Goal: Task Accomplishment & Management: Use online tool/utility

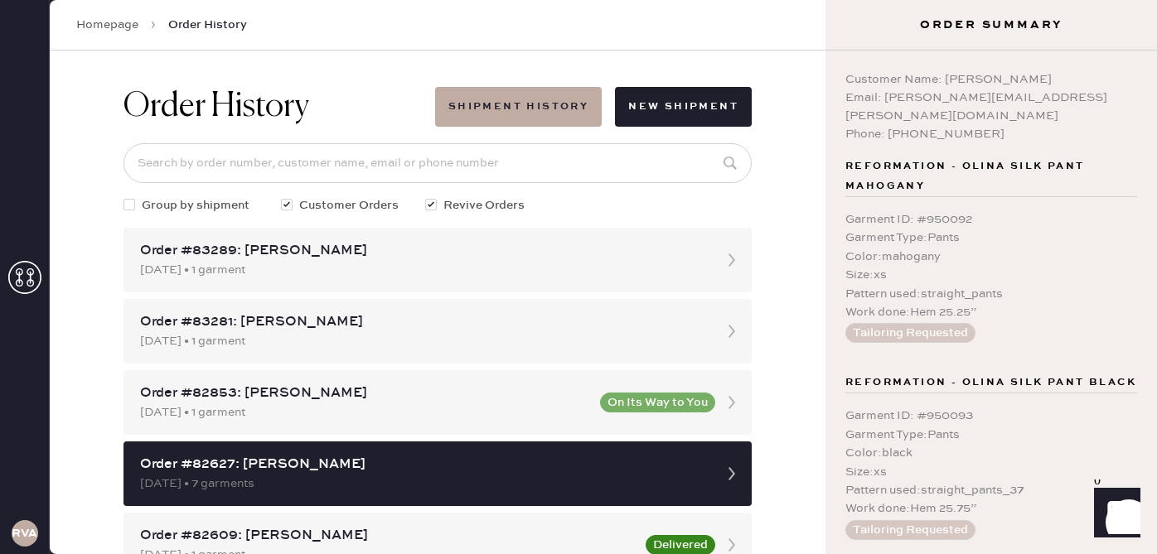
click at [112, 30] on link "Homepage" at bounding box center [107, 25] width 62 height 17
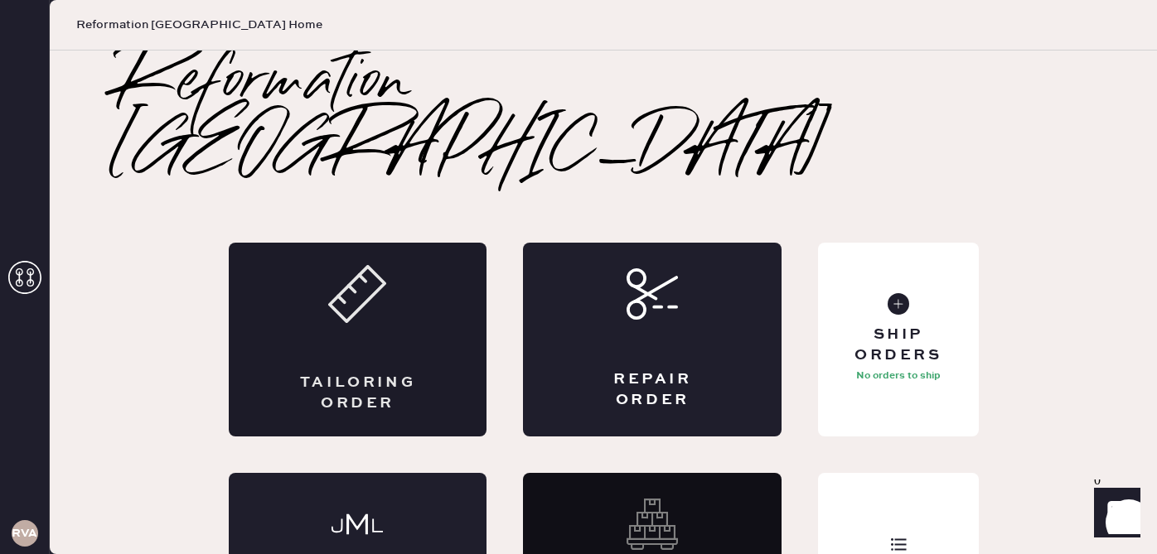
click at [394, 304] on div "Tailoring Order" at bounding box center [358, 340] width 259 height 194
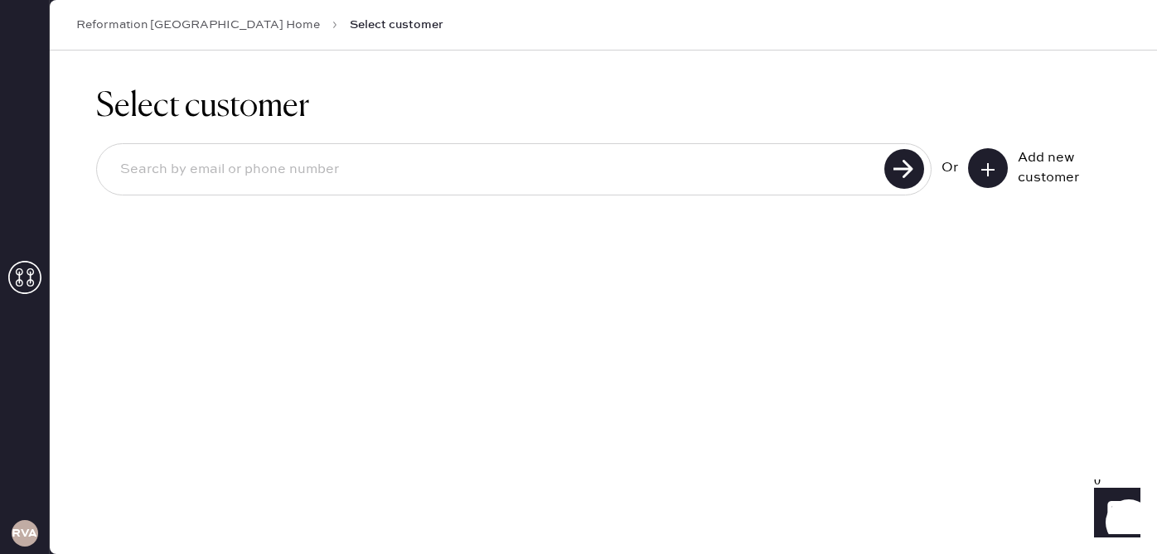
click at [660, 162] on input at bounding box center [493, 170] width 772 height 38
type input "[EMAIL_ADDRESS][DOMAIN_NAME]"
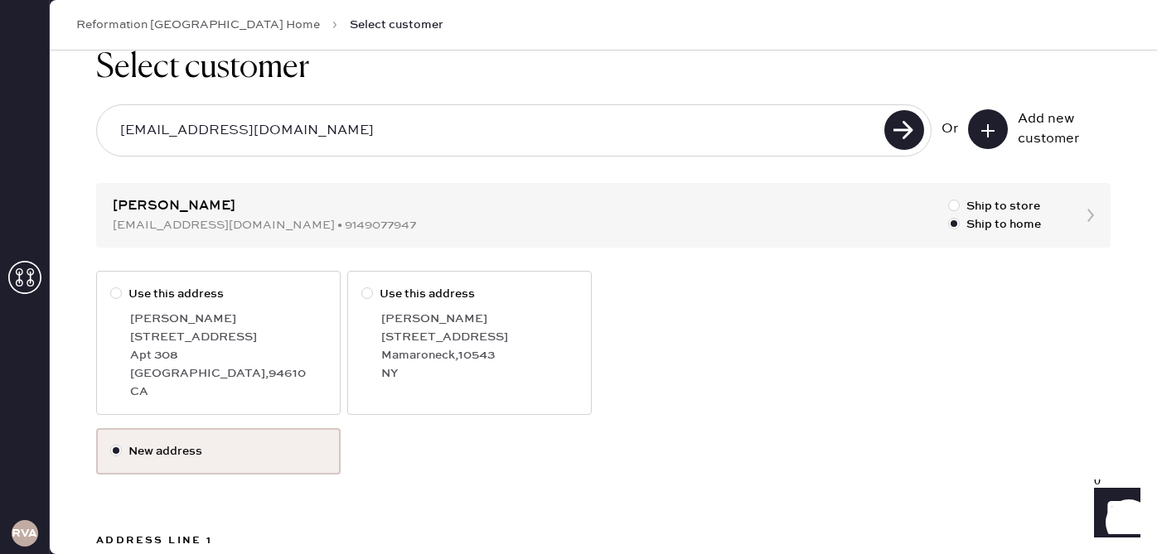
scroll to position [41, 0]
click at [118, 287] on div at bounding box center [116, 292] width 12 height 12
click at [111, 284] on input "Use this address" at bounding box center [110, 283] width 1 height 1
radio input "true"
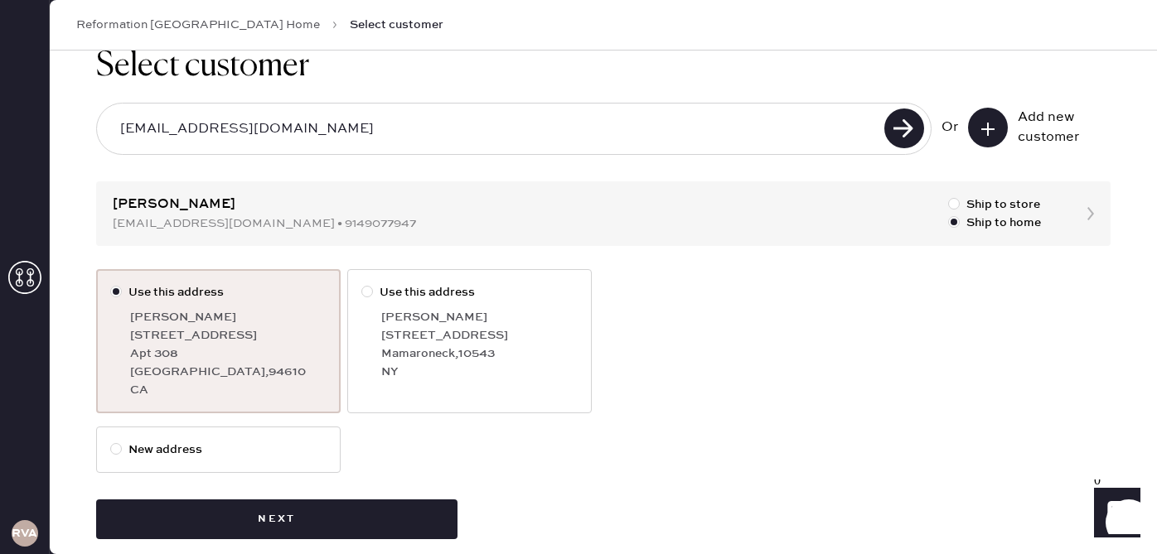
scroll to position [62, 0]
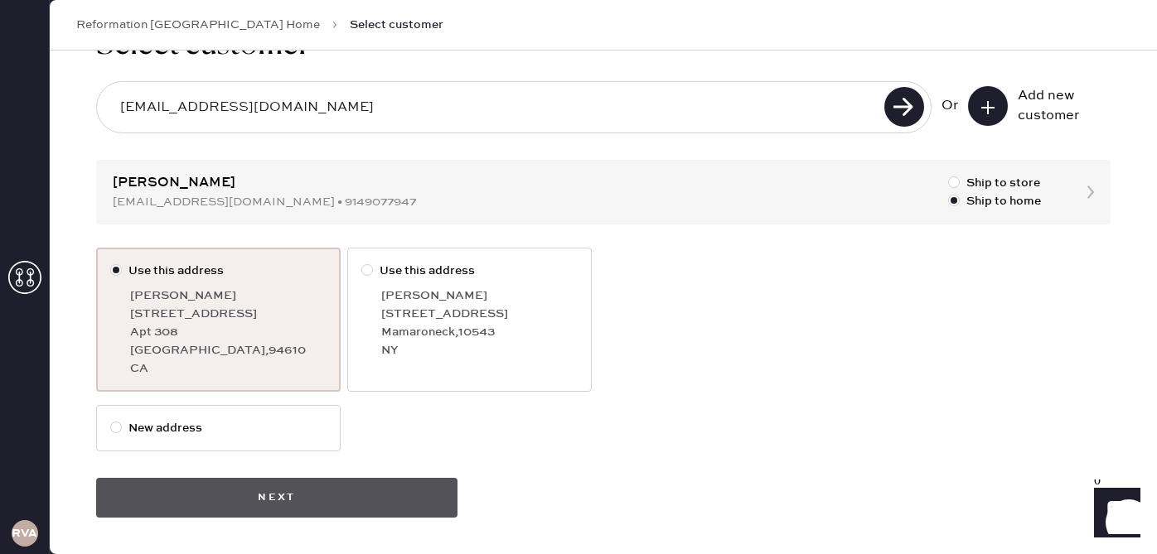
click at [322, 505] on button "Next" at bounding box center [276, 498] width 361 height 40
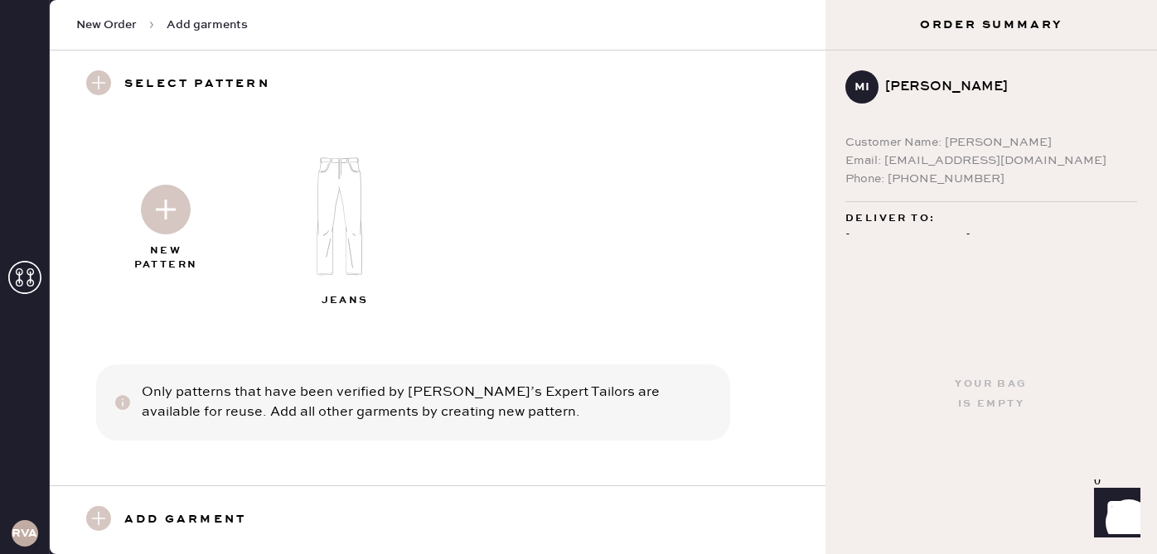
click at [344, 181] on img at bounding box center [346, 216] width 179 height 143
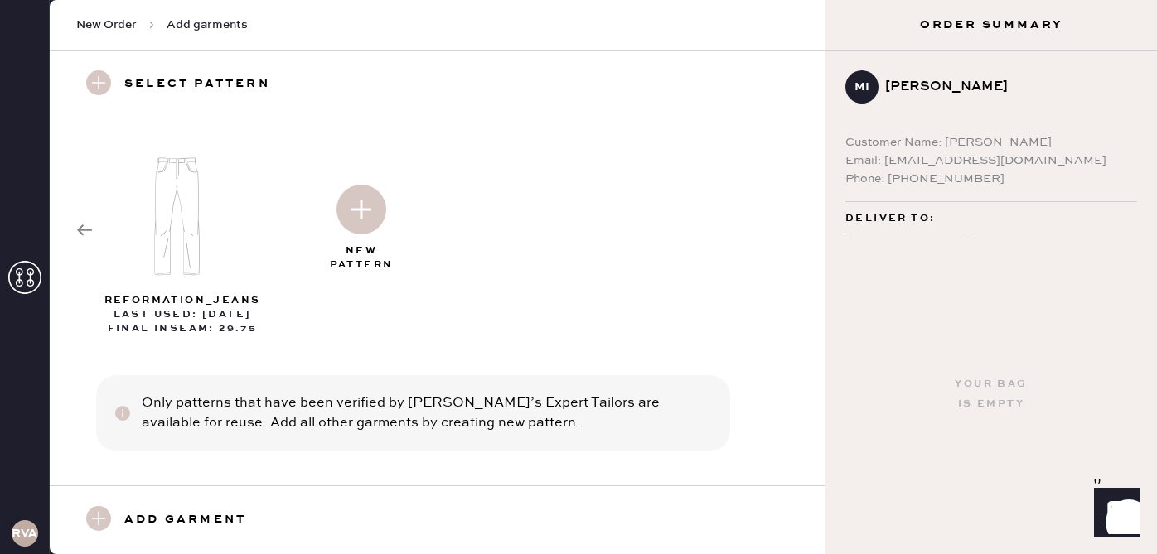
click at [84, 225] on icon at bounding box center [84, 230] width 17 height 17
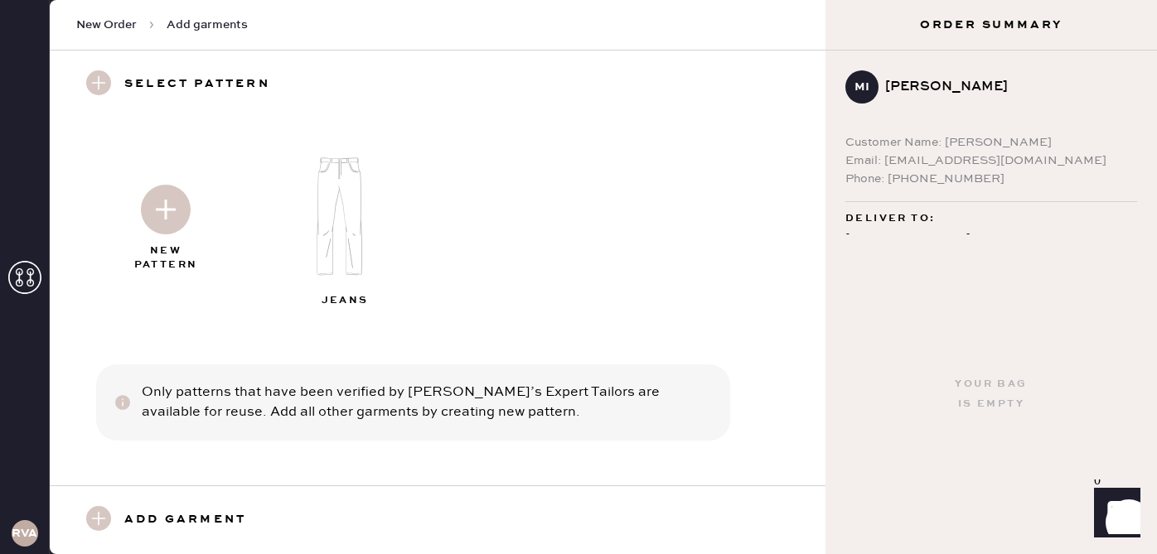
click at [200, 524] on h3 "Add garment" at bounding box center [185, 520] width 122 height 28
click at [97, 519] on use at bounding box center [98, 518] width 25 height 25
click at [104, 519] on use at bounding box center [98, 518] width 25 height 25
click at [132, 89] on h3 "Select pattern" at bounding box center [197, 84] width 146 height 28
click at [169, 212] on img at bounding box center [166, 210] width 50 height 50
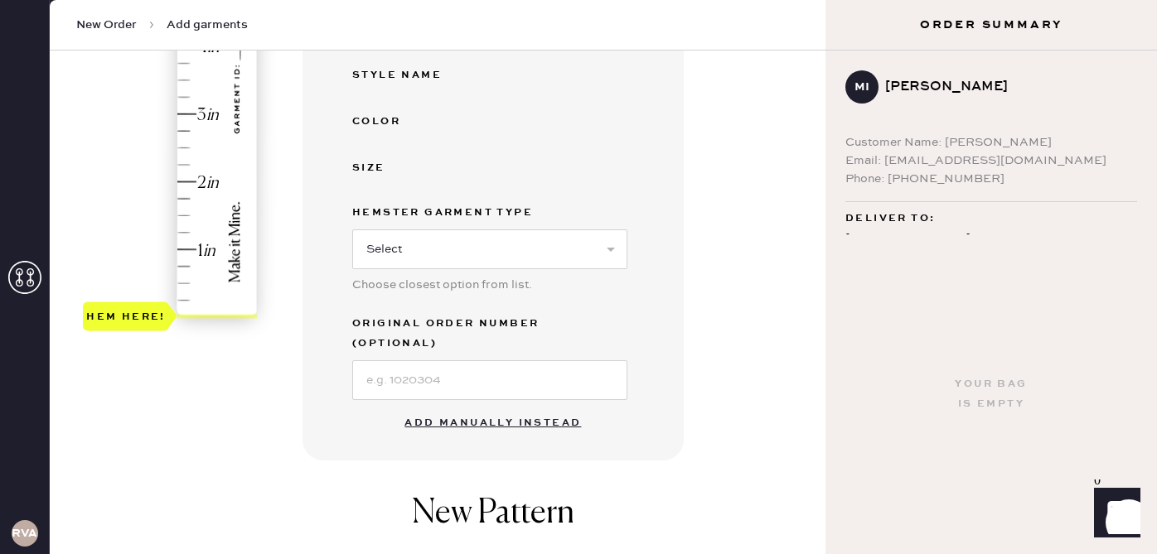
scroll to position [440, 0]
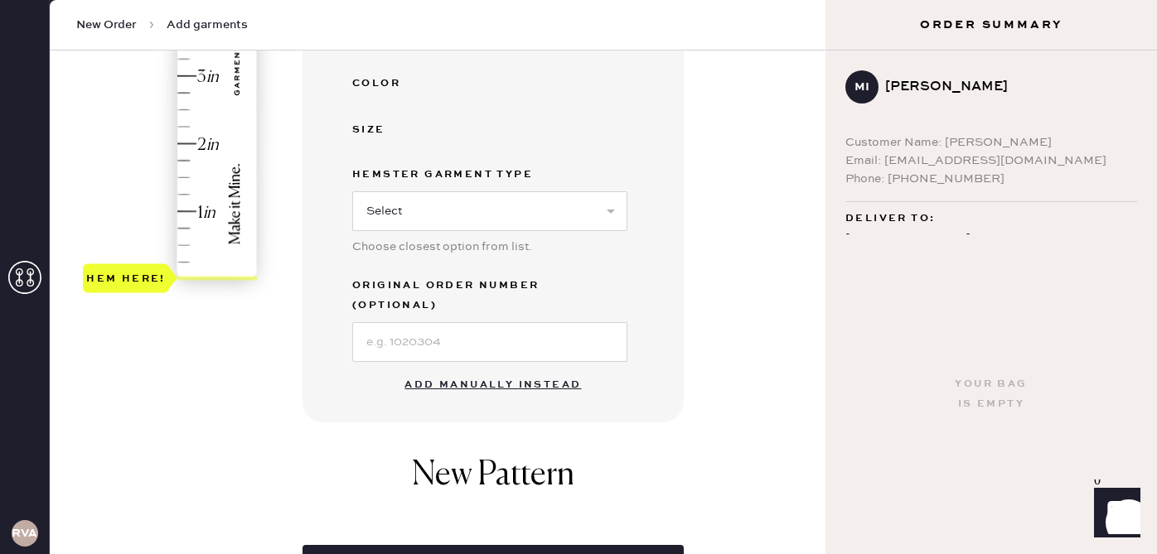
click at [520, 369] on button "Add manually instead" at bounding box center [492, 385] width 196 height 33
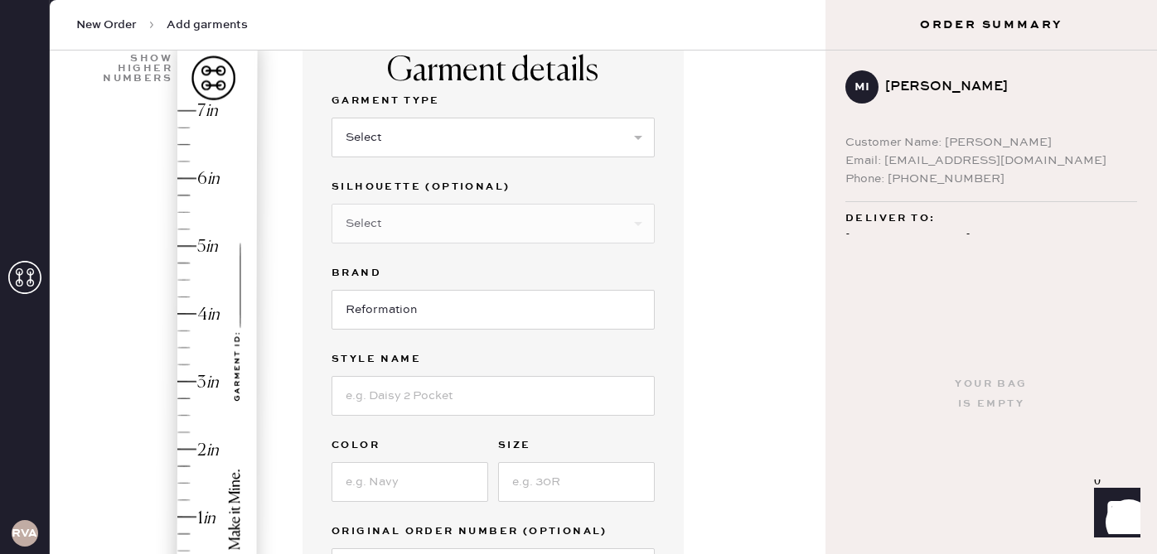
scroll to position [99, 0]
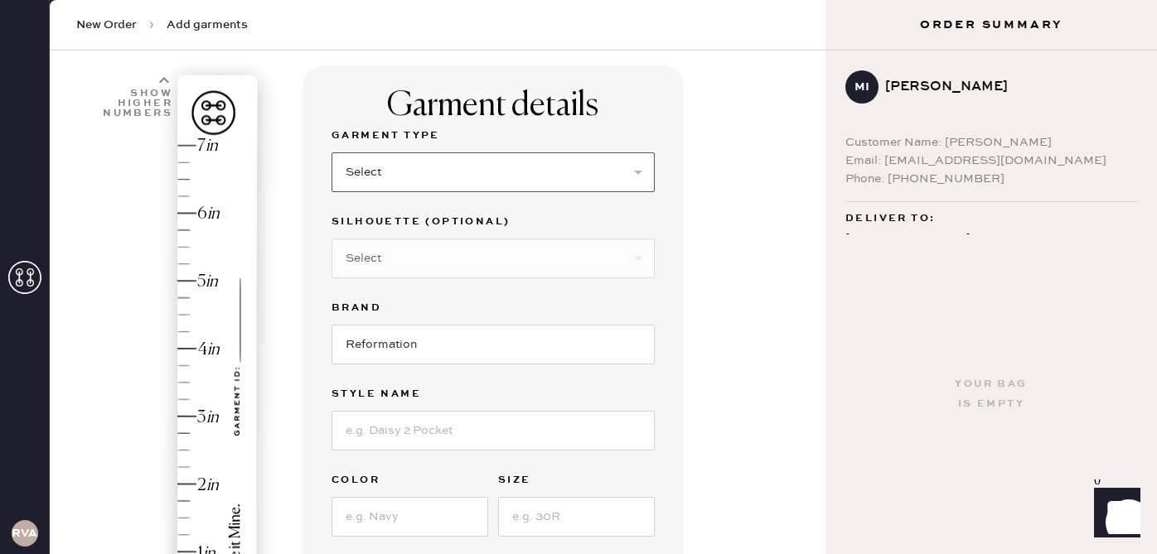
click at [478, 182] on select "Select Basic Skirt Jeans Leggings Pants Shorts Basic Sleeved Dress Basic Sleeve…" at bounding box center [492, 172] width 323 height 40
select select "2"
click at [331, 152] on select "Select Basic Skirt Jeans Leggings Pants Shorts Basic Sleeved Dress Basic Sleeve…" at bounding box center [492, 172] width 323 height 40
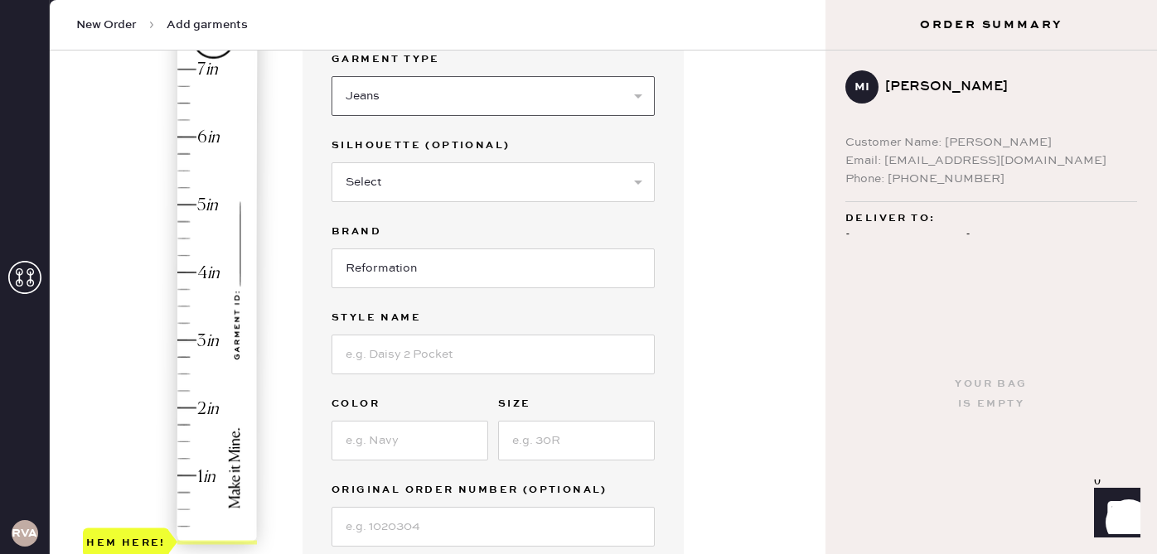
scroll to position [187, 0]
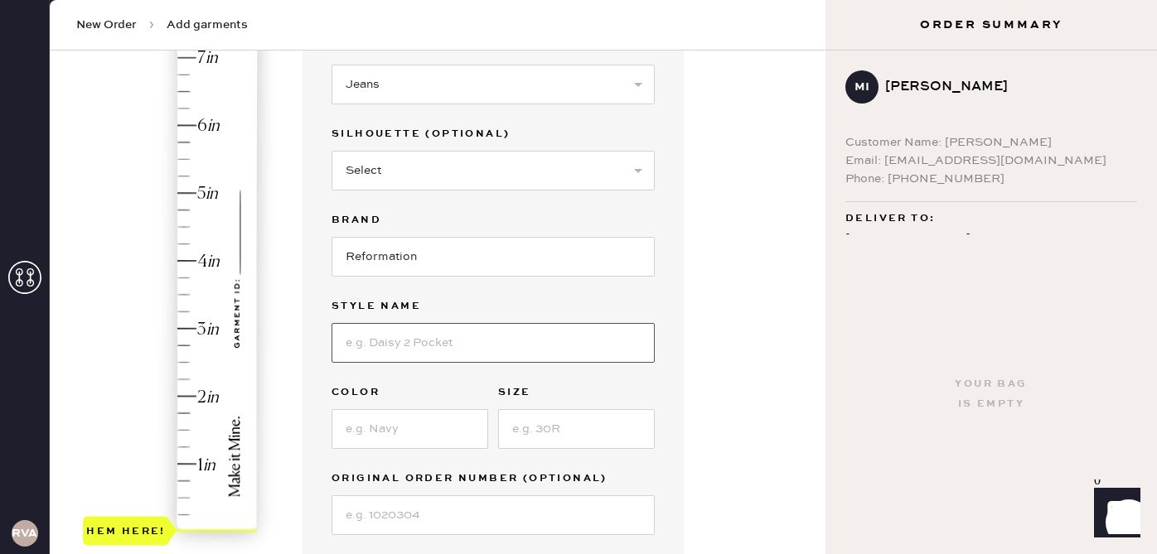
click at [460, 351] on input at bounding box center [492, 343] width 323 height 40
type input "[PERSON_NAME]"
click at [409, 423] on input at bounding box center [409, 429] width 157 height 40
type input "[PERSON_NAME]"
click at [539, 415] on input at bounding box center [576, 429] width 157 height 40
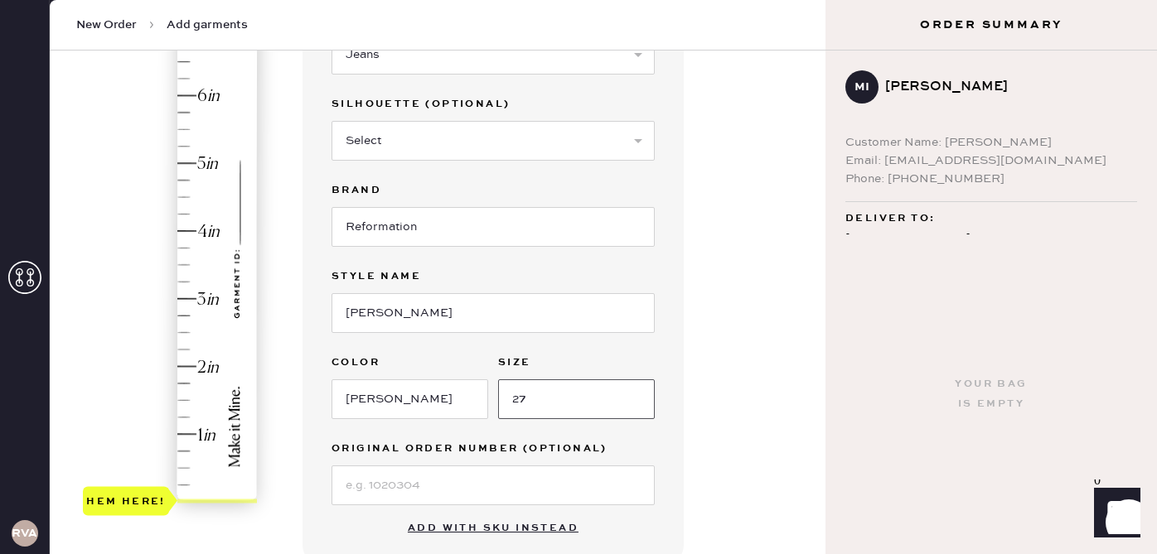
scroll to position [233, 0]
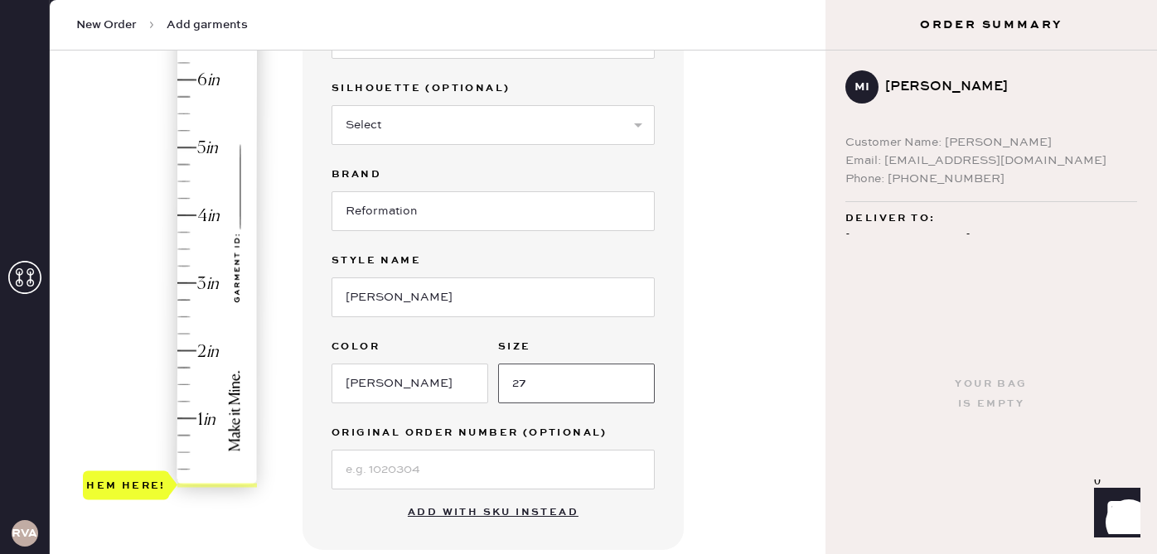
type input "27"
type input "0.75"
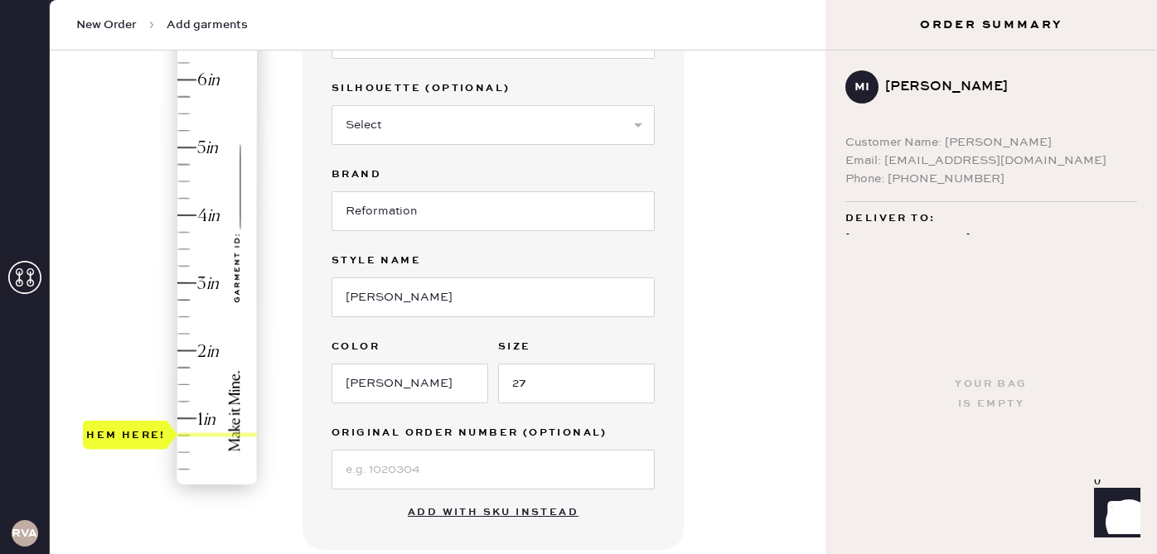
click at [186, 438] on div "Hem here!" at bounding box center [171, 249] width 177 height 489
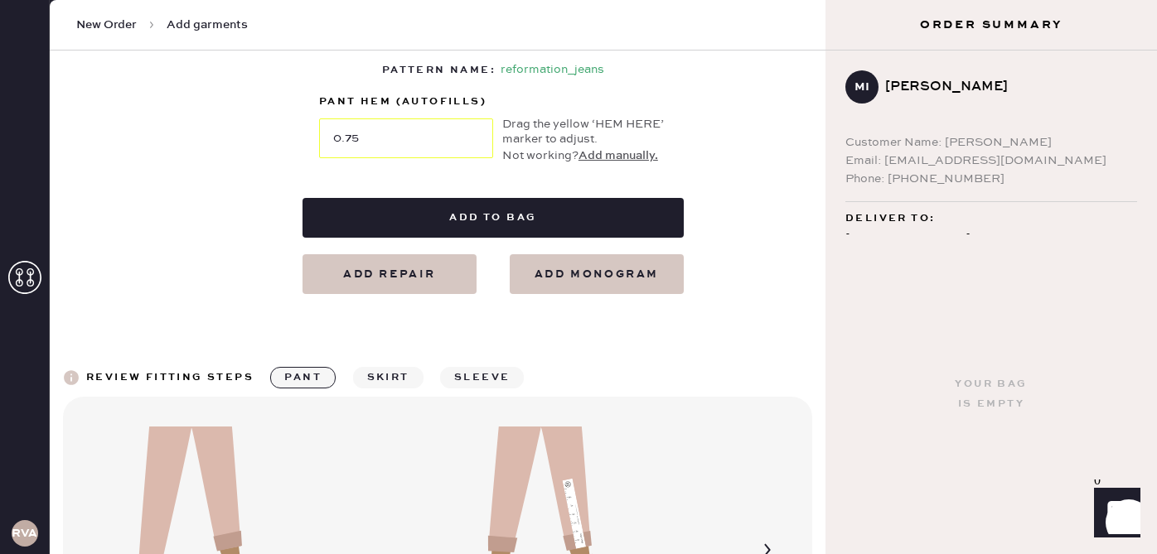
scroll to position [800, 0]
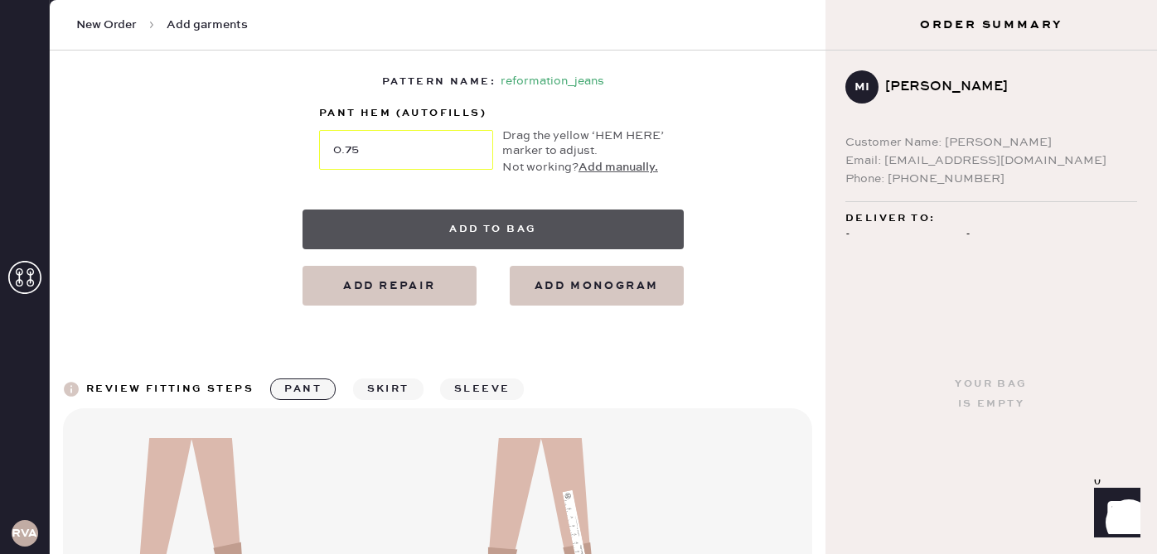
click at [583, 229] on button "Add to bag" at bounding box center [492, 230] width 381 height 40
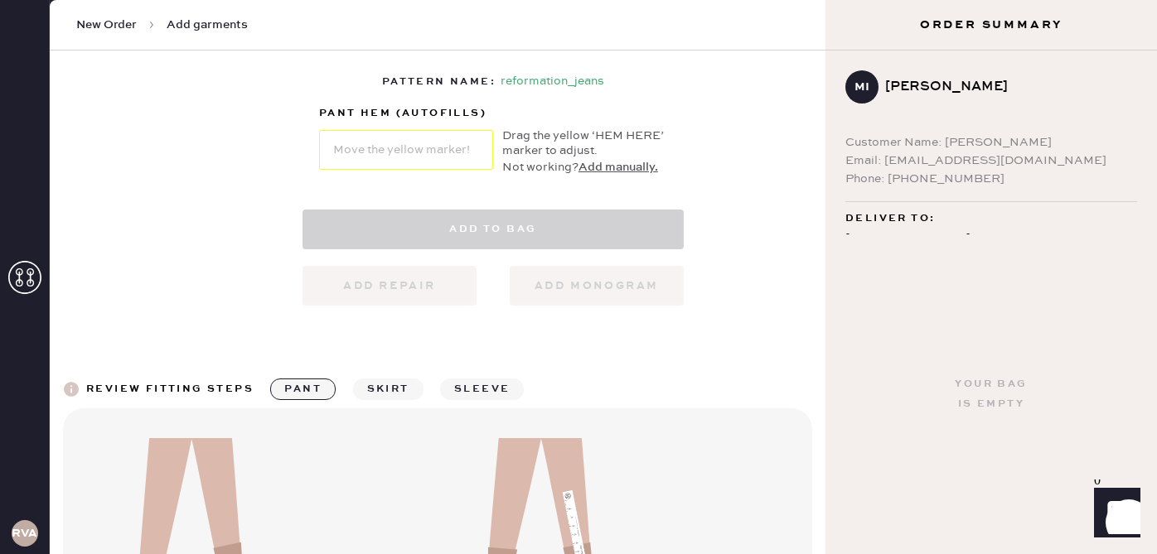
select select "2"
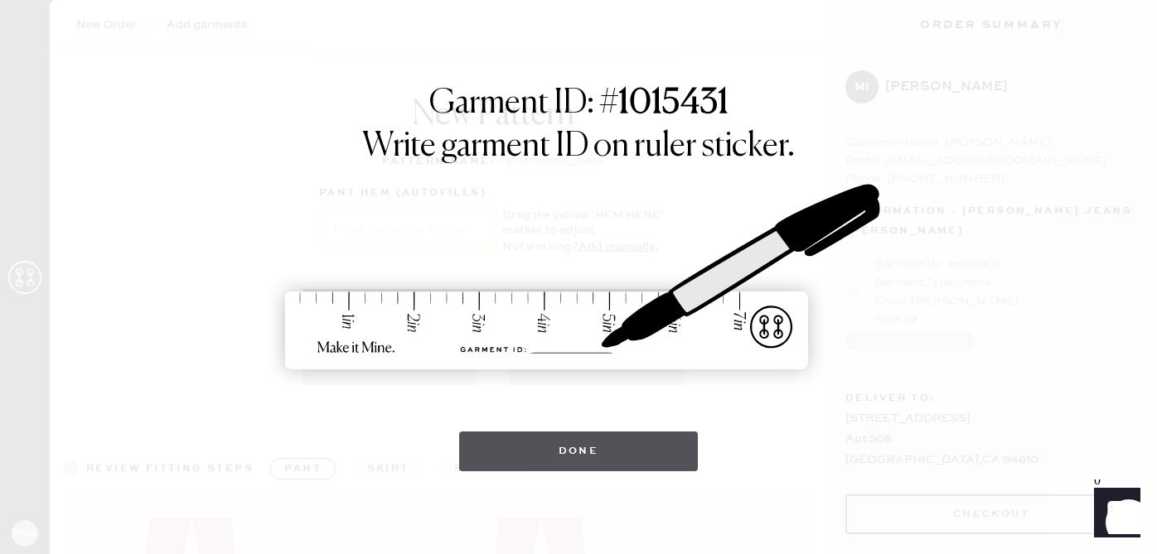
click at [583, 458] on button "Done" at bounding box center [578, 452] width 239 height 40
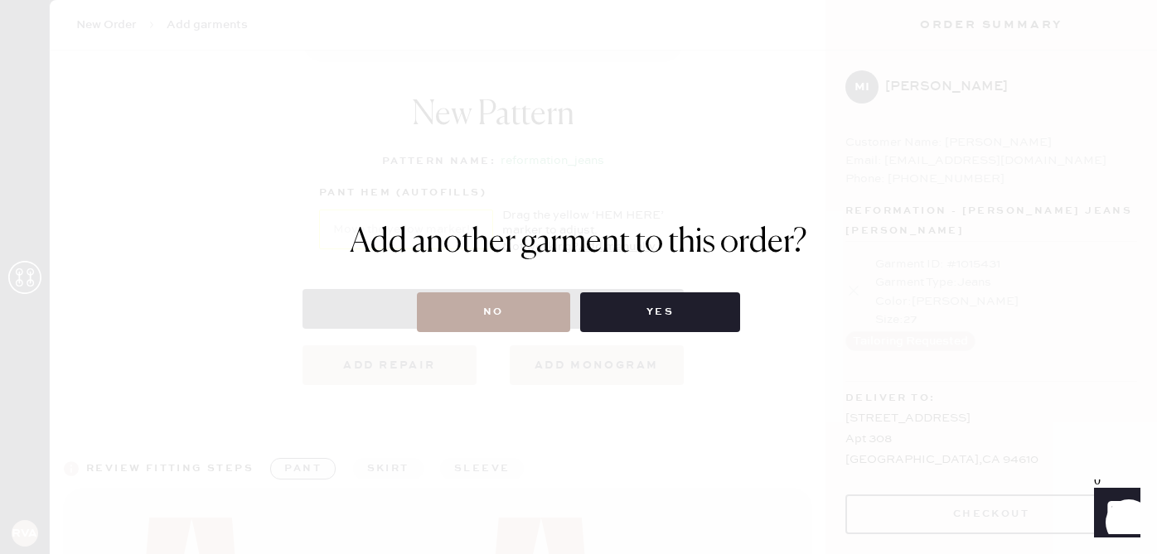
click at [517, 326] on button "No" at bounding box center [493, 313] width 153 height 40
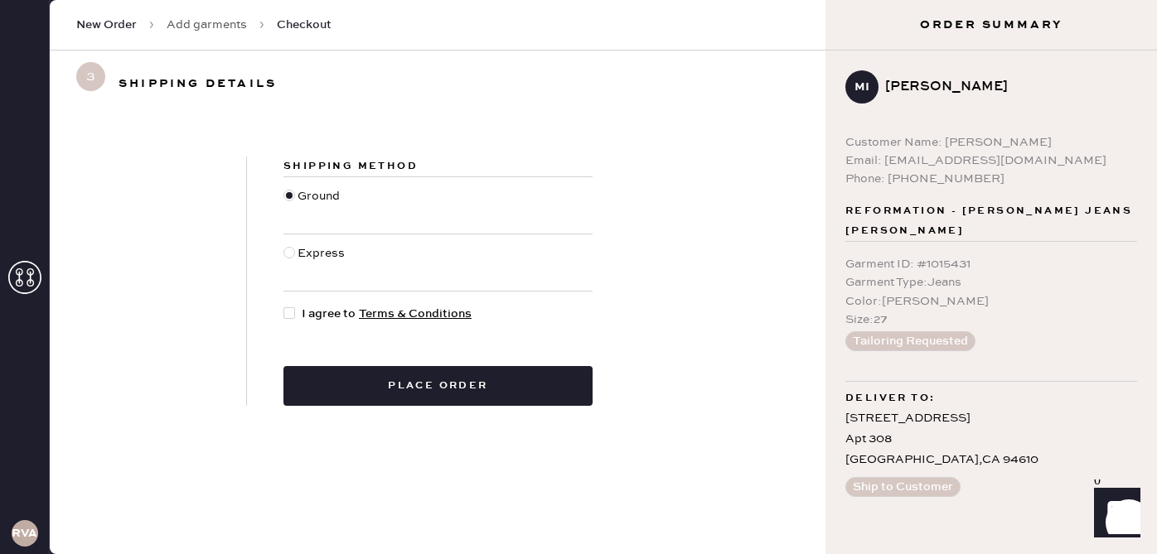
click at [293, 312] on div at bounding box center [289, 313] width 12 height 12
click at [284, 306] on input "I agree to Terms & Conditions" at bounding box center [283, 305] width 1 height 1
checkbox input "true"
click at [294, 253] on div at bounding box center [289, 253] width 12 height 12
click at [284, 245] on input "Express" at bounding box center [283, 244] width 1 height 1
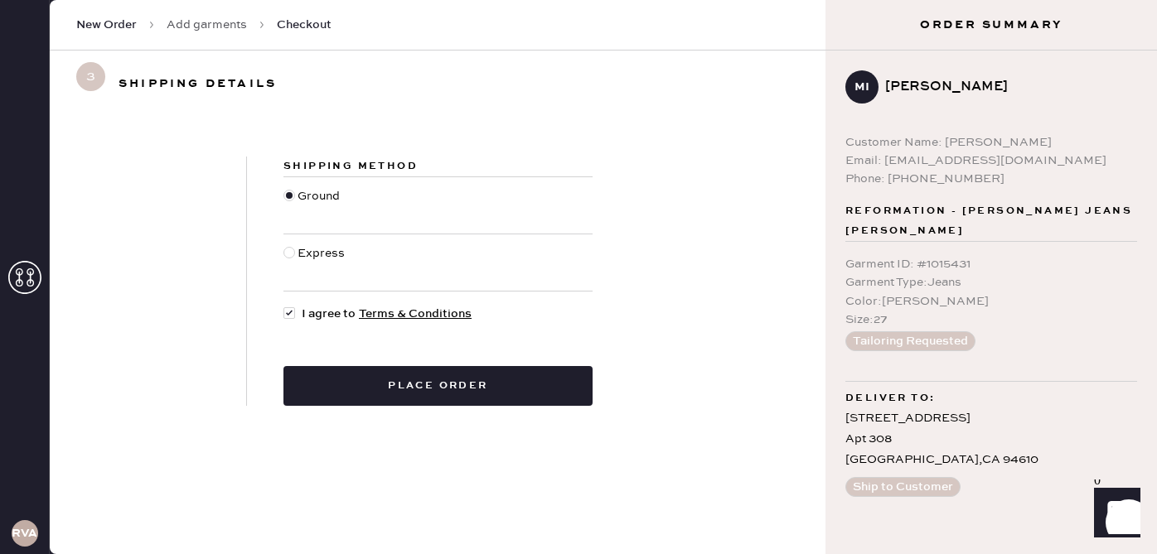
radio input "true"
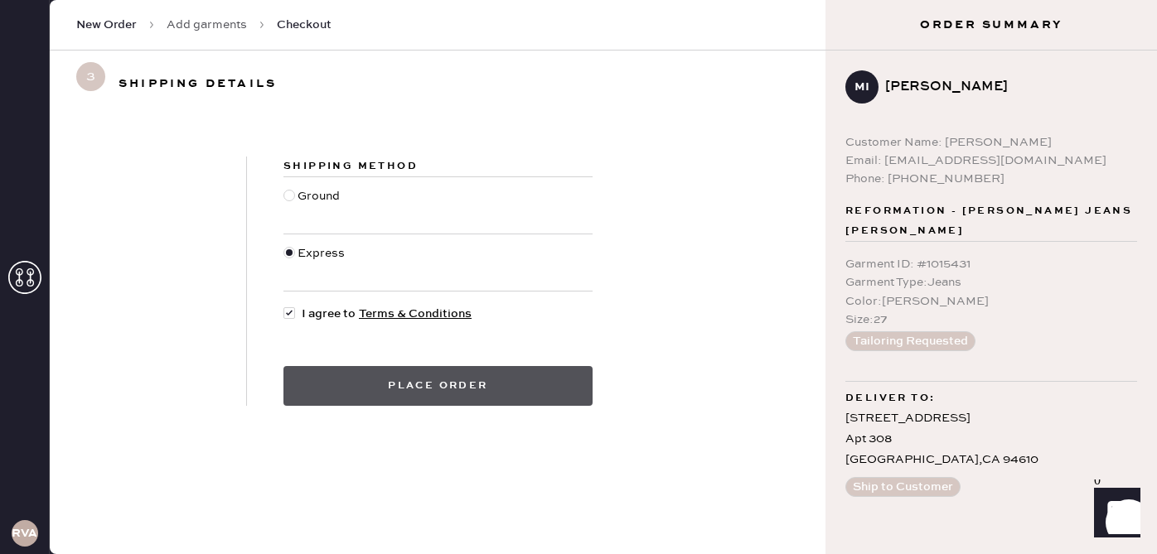
click at [404, 389] on button "Place order" at bounding box center [437, 386] width 309 height 40
